Goal: Information Seeking & Learning: Learn about a topic

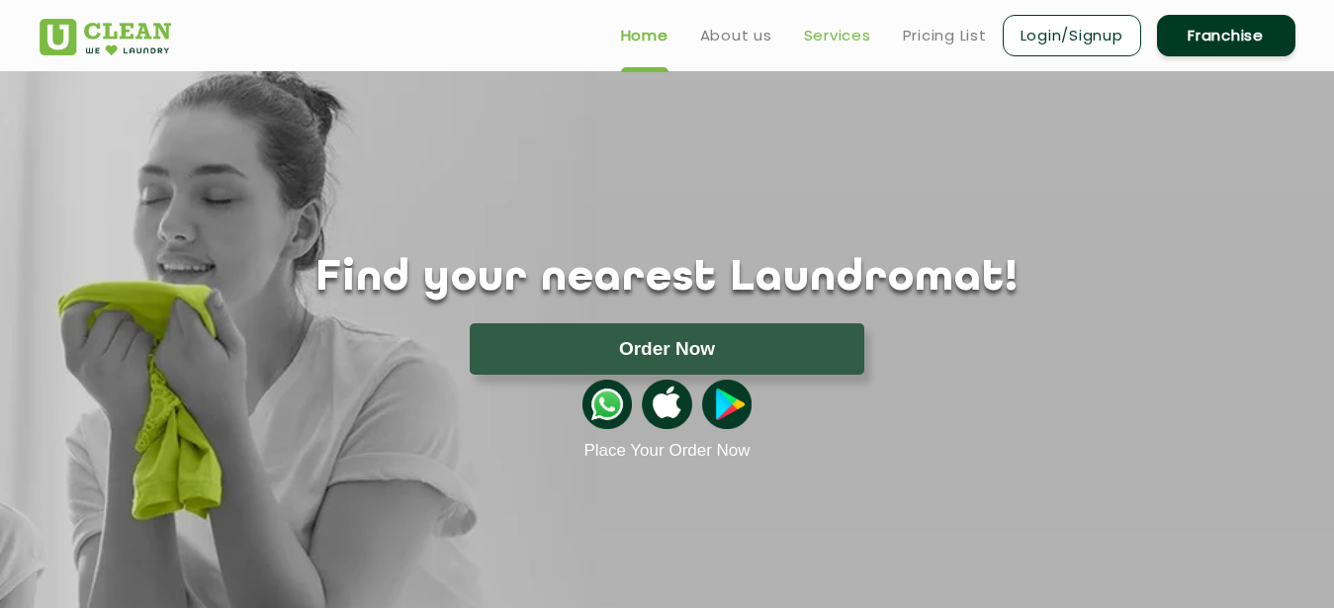
click at [842, 31] on link "Services" at bounding box center [837, 36] width 67 height 24
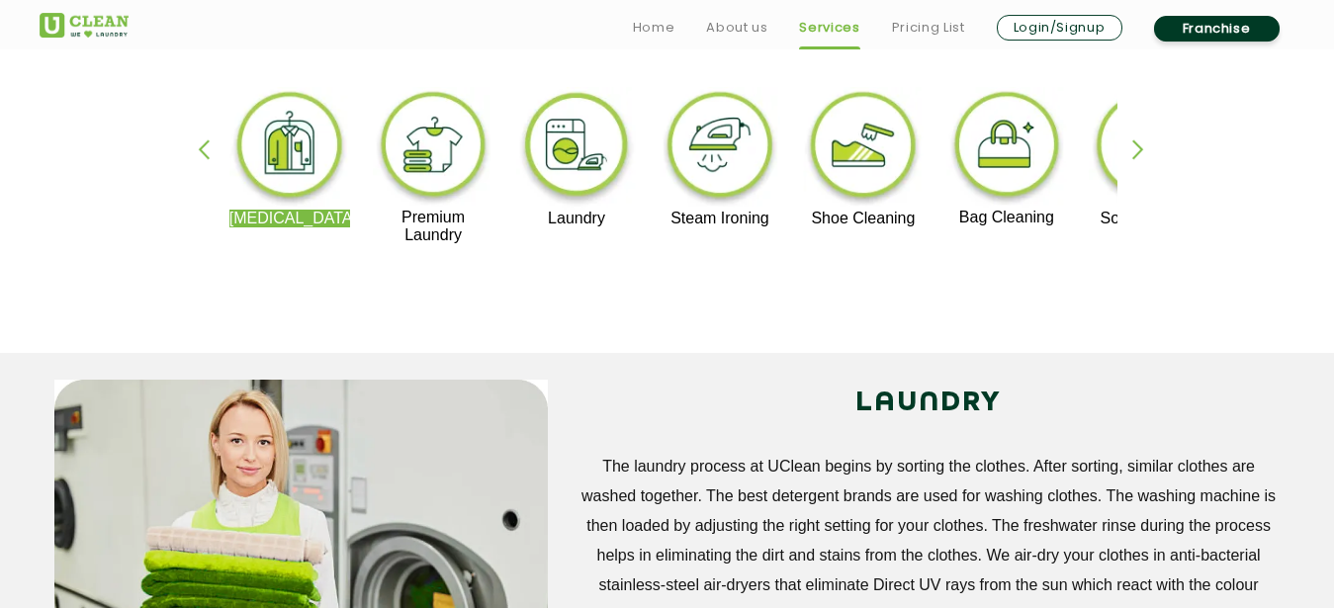
scroll to position [507, 0]
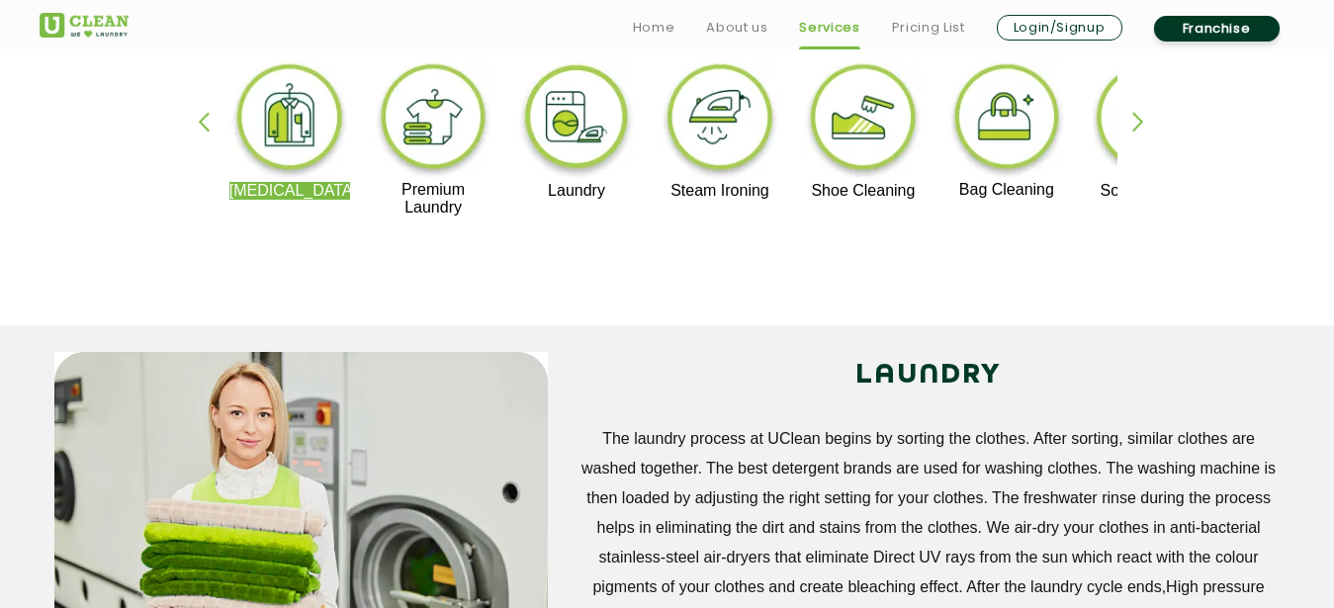
click at [1138, 114] on div "button" at bounding box center [1147, 139] width 30 height 54
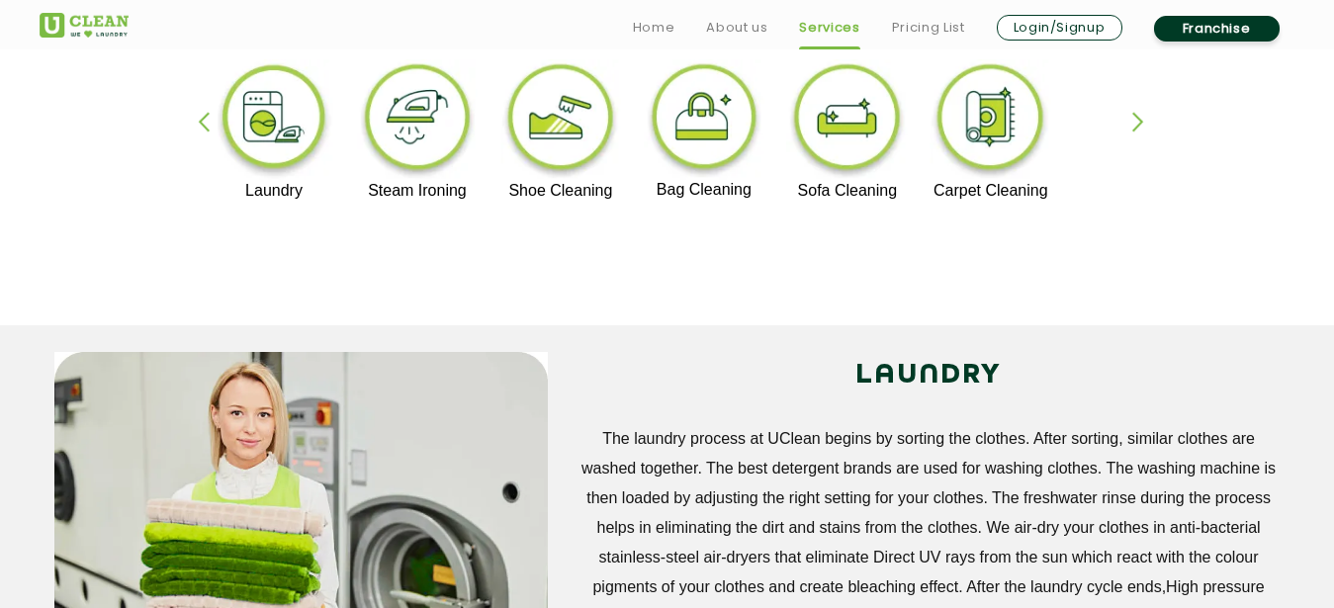
click at [1138, 114] on div "button" at bounding box center [1147, 139] width 30 height 54
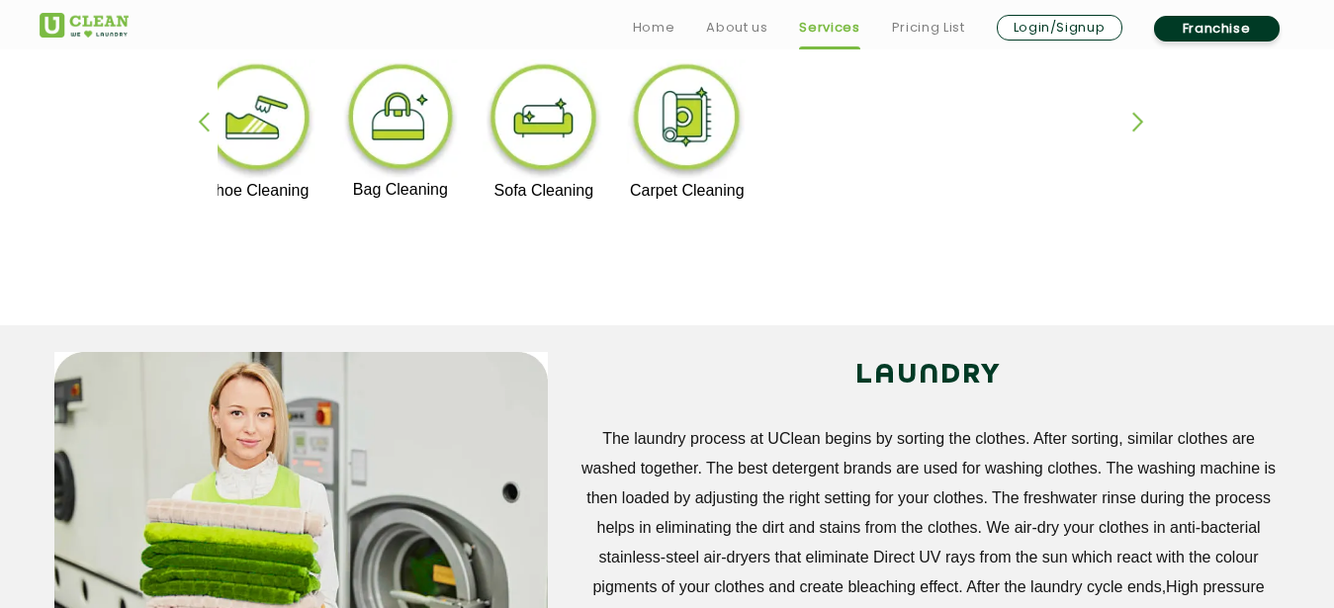
click at [1138, 114] on div "button" at bounding box center [1147, 139] width 30 height 54
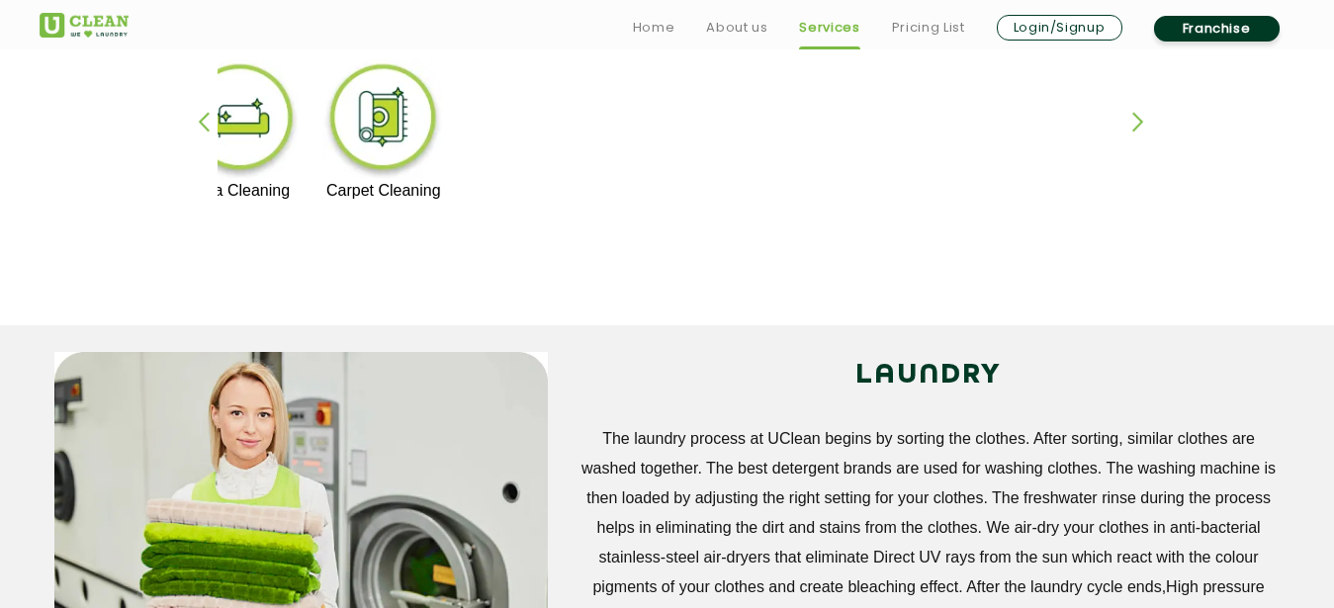
click at [1138, 114] on div "button" at bounding box center [1147, 139] width 30 height 54
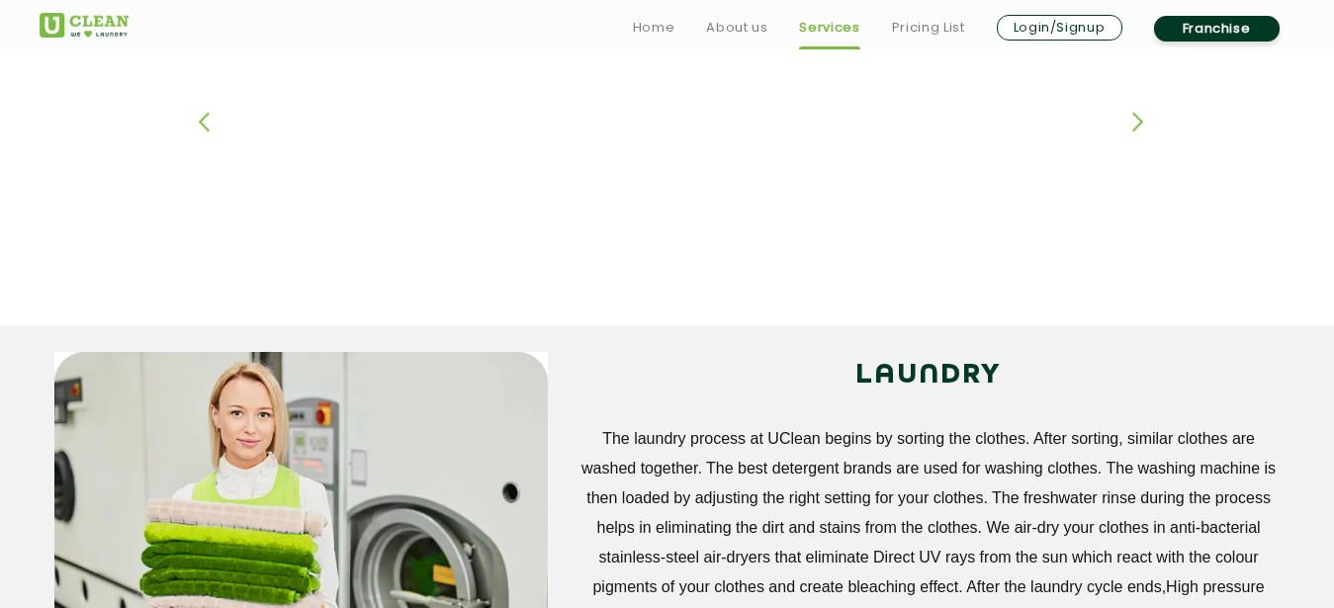
click at [1138, 114] on div "button" at bounding box center [1147, 139] width 30 height 54
click at [199, 116] on div "button" at bounding box center [213, 139] width 30 height 54
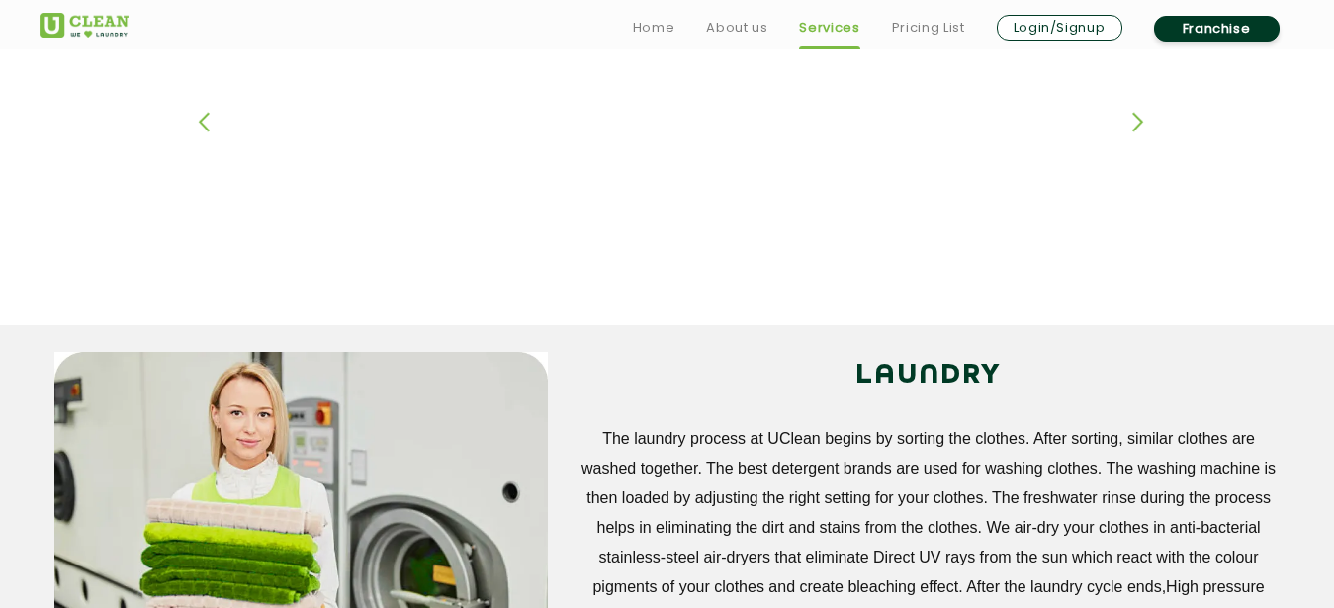
click at [199, 116] on div "button" at bounding box center [213, 139] width 30 height 54
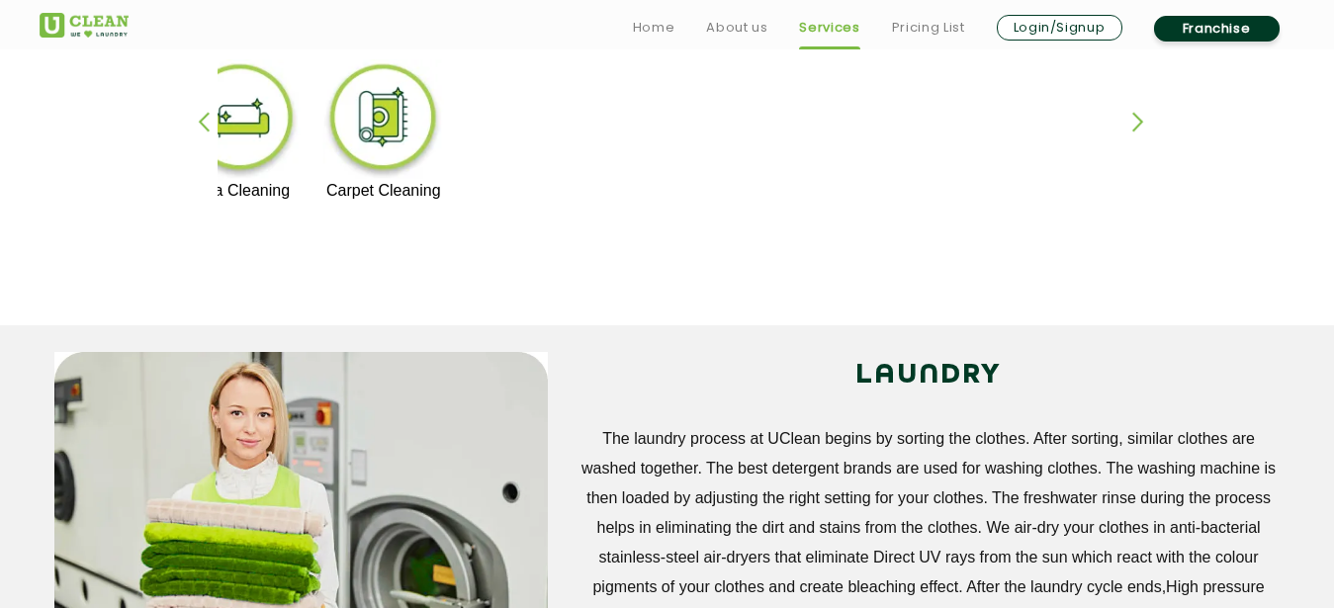
click at [199, 116] on div "button" at bounding box center [213, 139] width 30 height 54
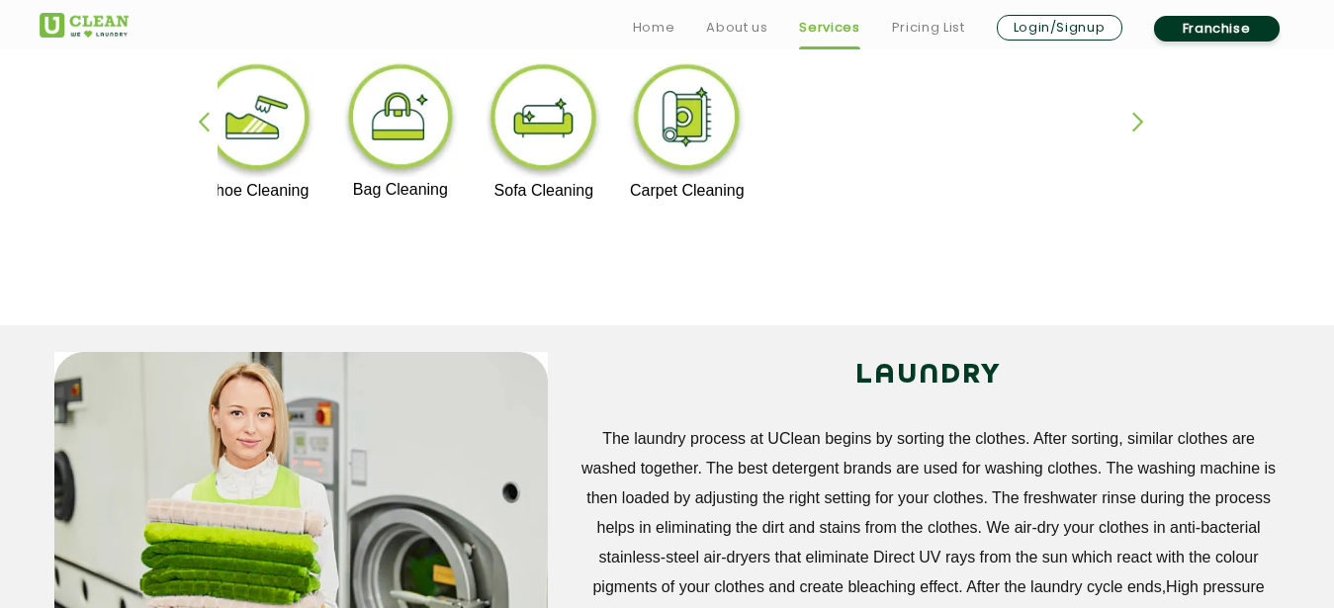
click at [199, 116] on div "button" at bounding box center [213, 139] width 30 height 54
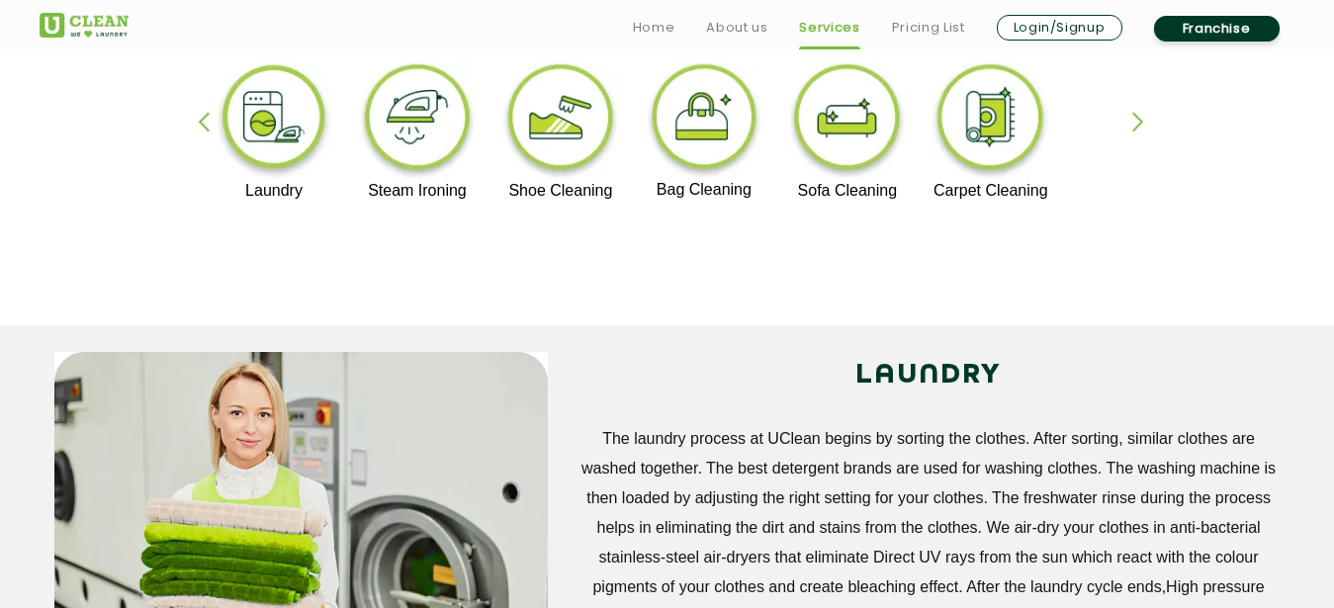
click at [199, 116] on div "button" at bounding box center [213, 139] width 30 height 54
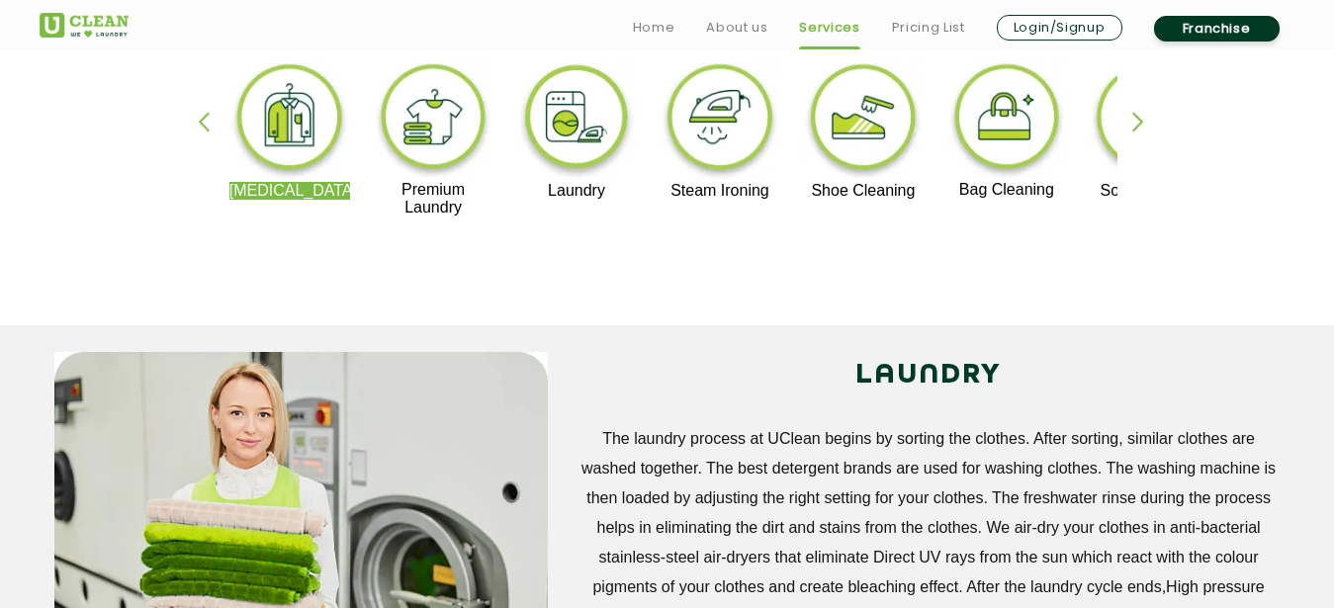
click at [199, 116] on div "button" at bounding box center [213, 139] width 30 height 54
click at [1130, 117] on div "[MEDICAL_DATA] Premium Laundry Laundry Steam Ironing Shoe Cleaning Bag Cleaning…" at bounding box center [668, 147] width 1286 height 356
click at [1138, 112] on div "button" at bounding box center [1147, 139] width 30 height 54
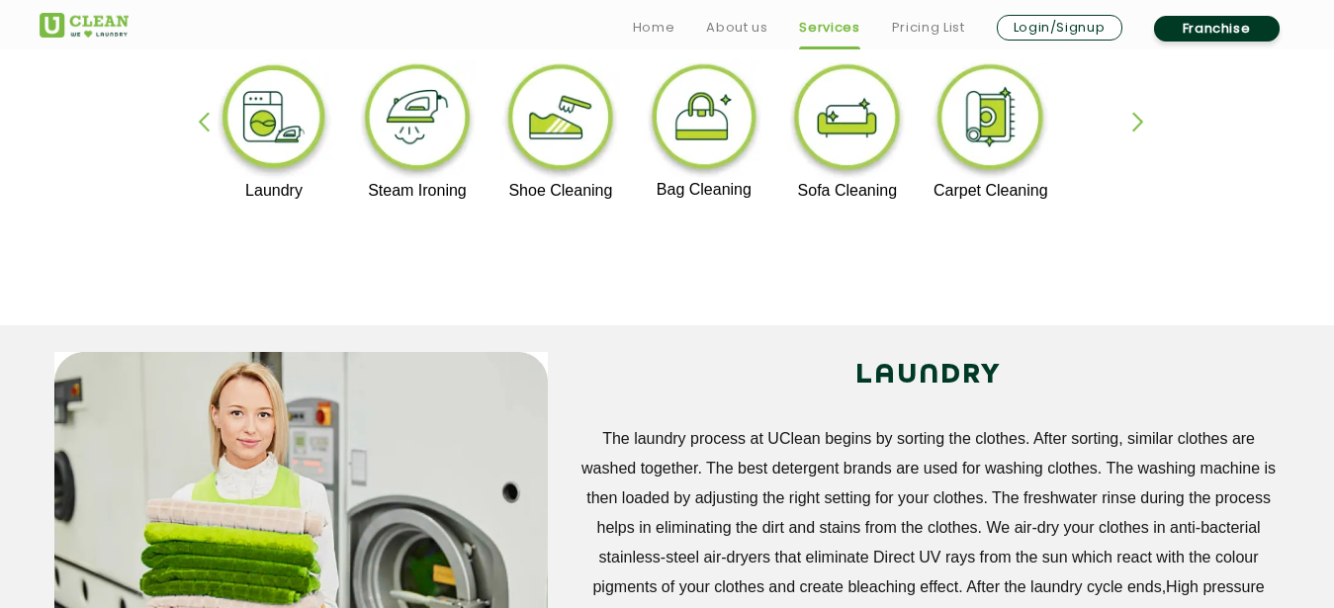
click at [1138, 112] on div "button" at bounding box center [1147, 139] width 30 height 54
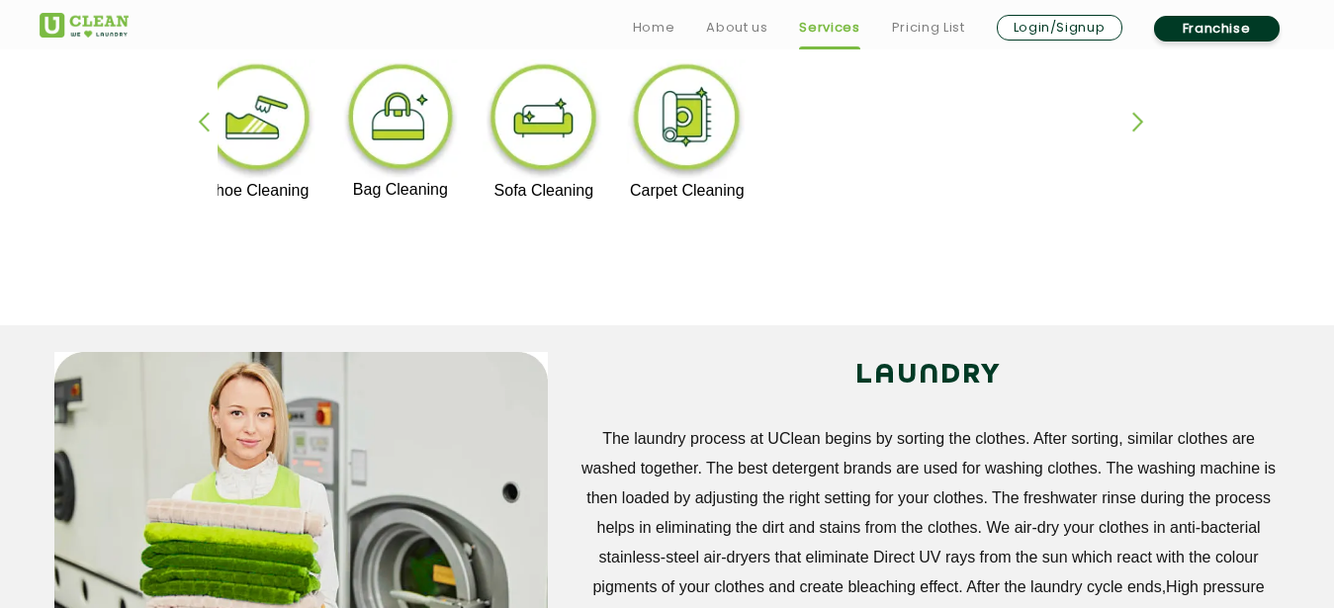
scroll to position [1036, 0]
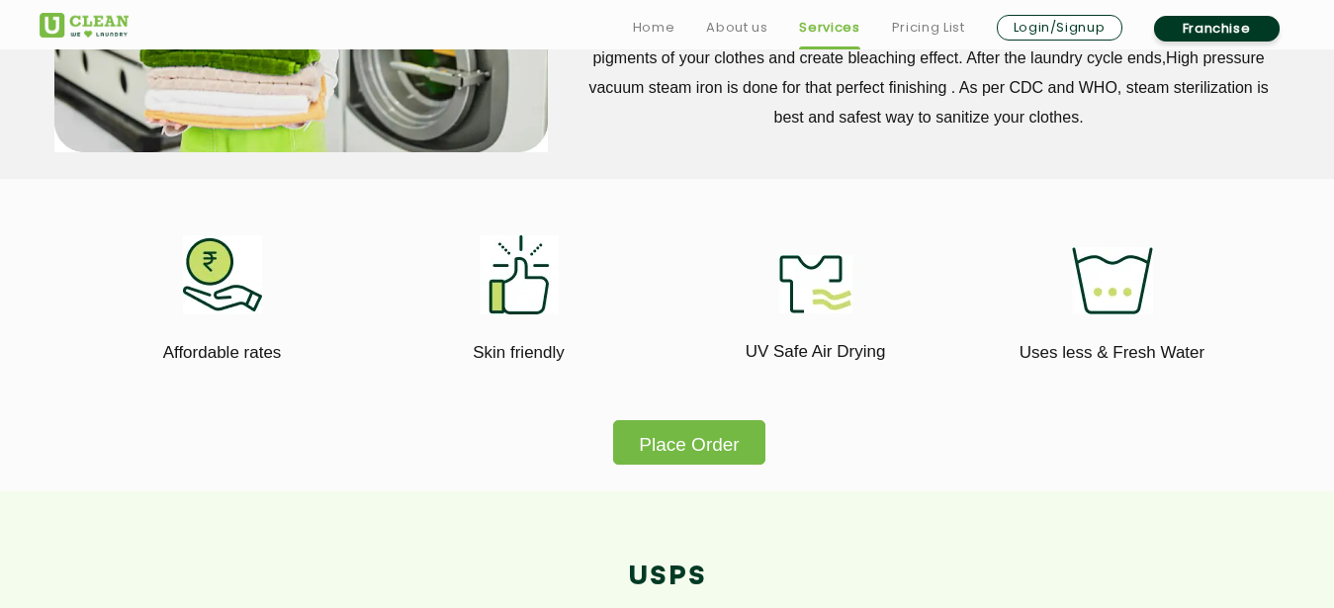
click at [214, 255] on img at bounding box center [222, 274] width 79 height 79
click at [235, 339] on p "Affordable rates" at bounding box center [222, 352] width 267 height 27
click at [1132, 339] on p "Uses less & Fresh Water" at bounding box center [1112, 352] width 267 height 27
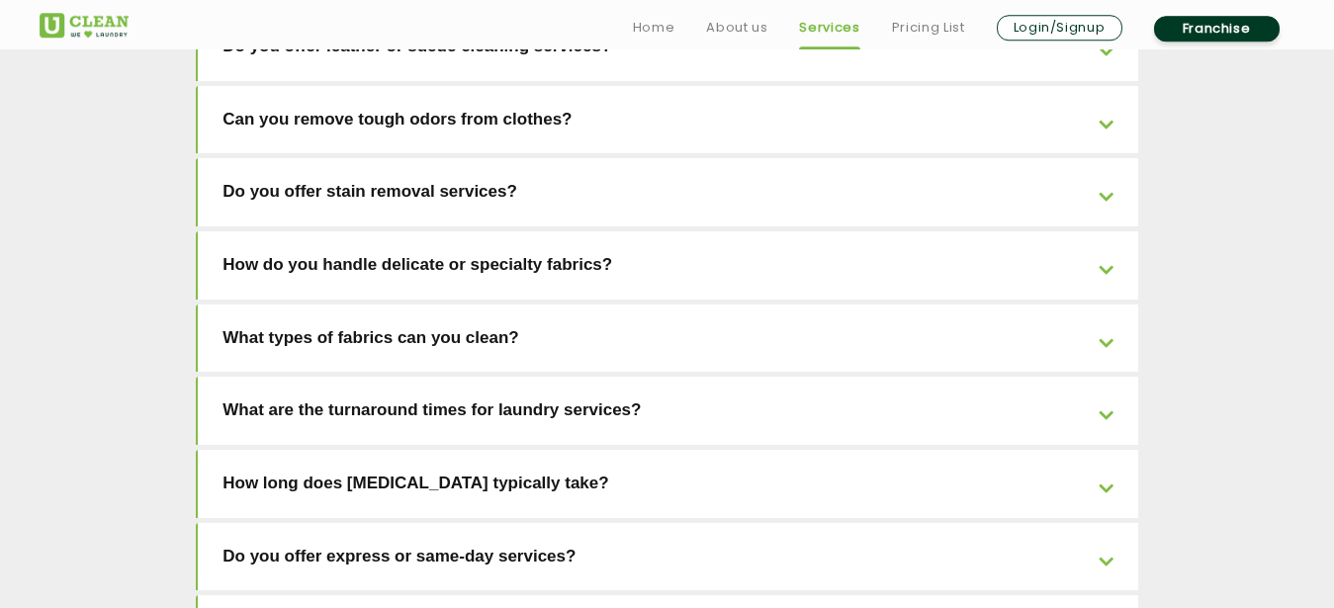
scroll to position [4211, 0]
